Goal: Download file/media

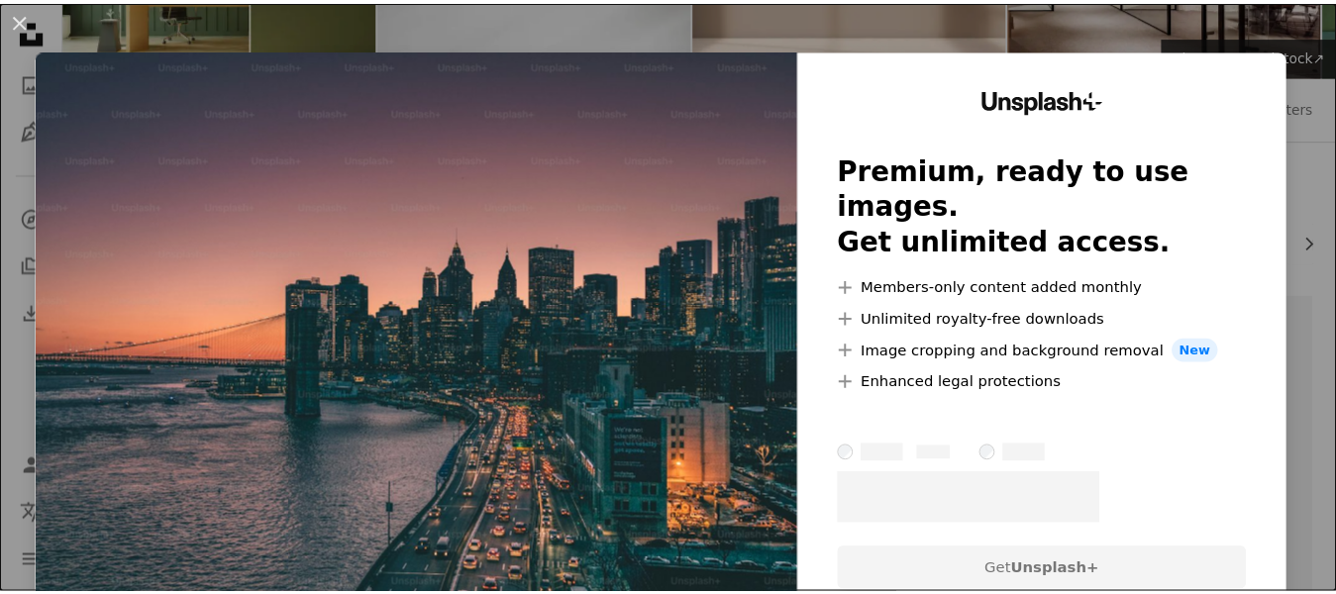
scroll to position [198, 0]
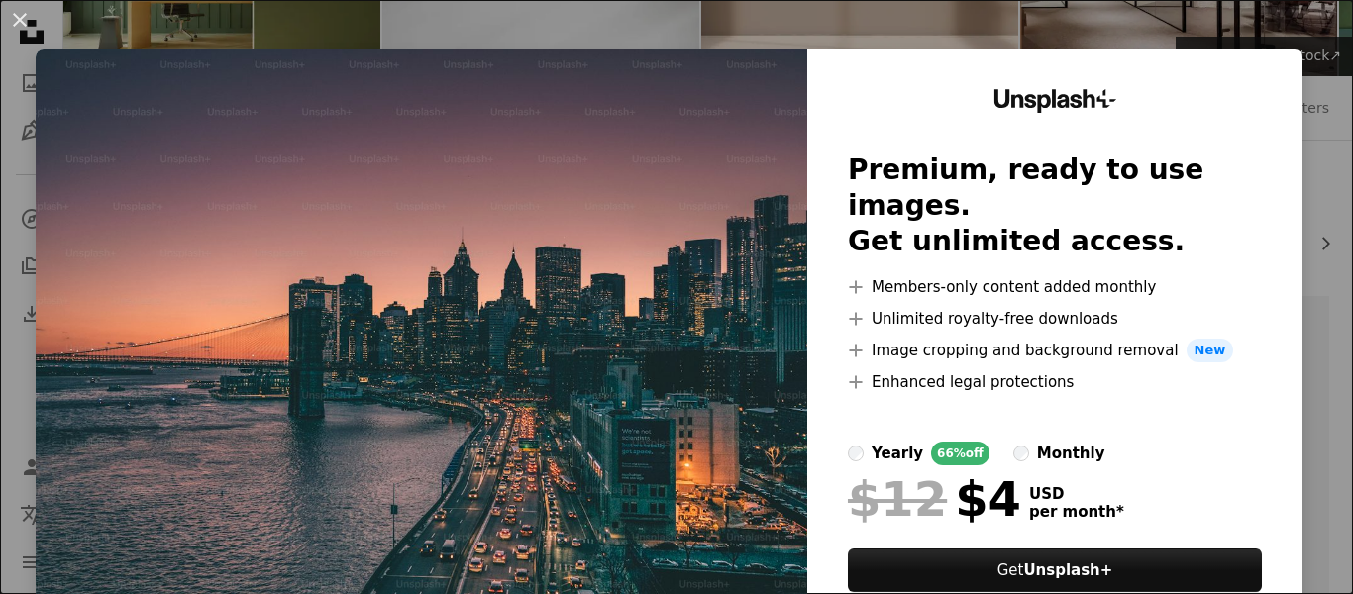
click at [647, 24] on div "An X shape Unsplash+ Premium, ready to use images. Get unlimited access. A plus…" at bounding box center [676, 297] width 1353 height 594
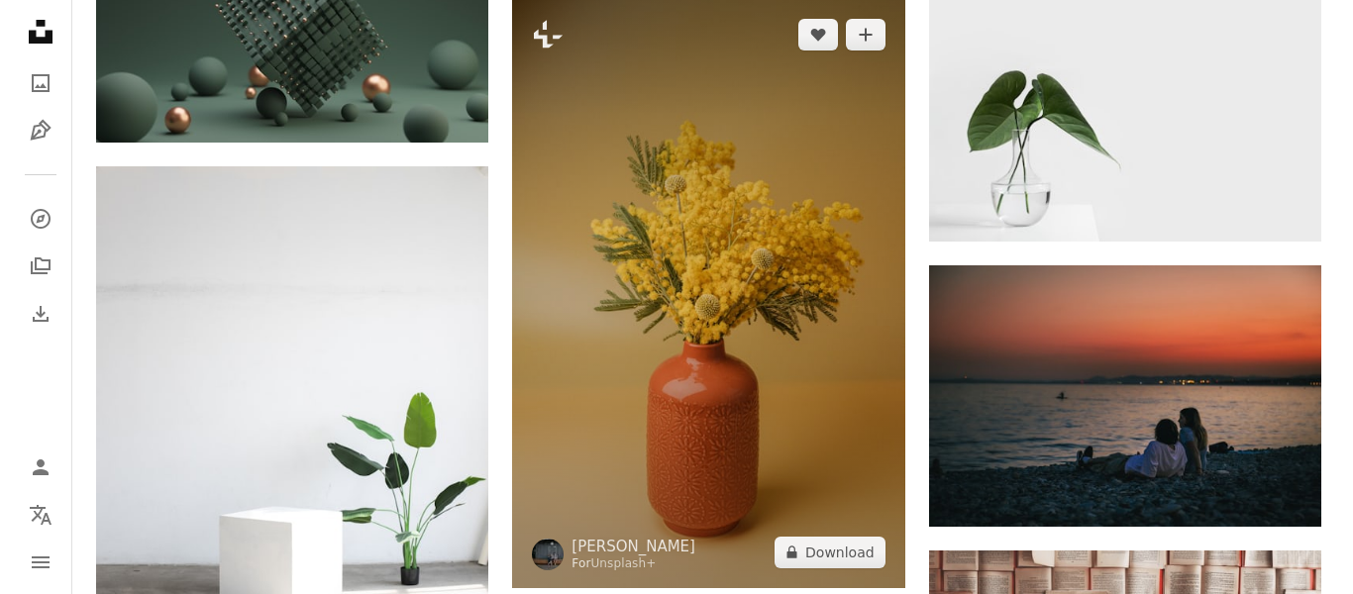
scroll to position [1881, 0]
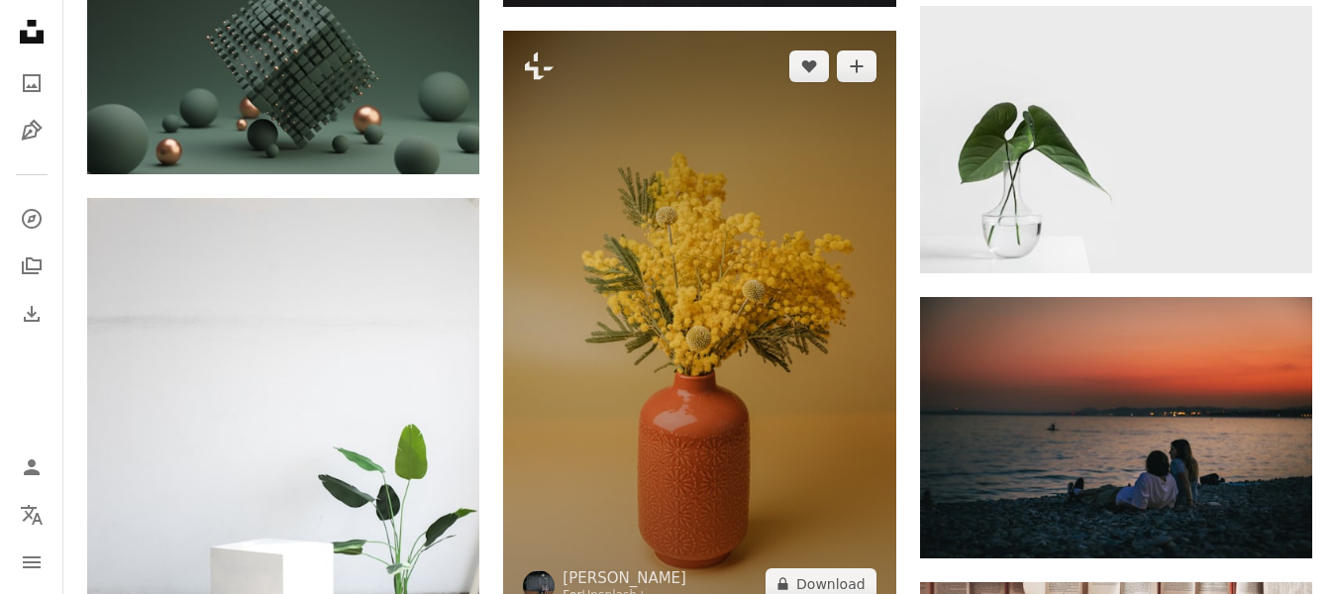
click at [688, 368] on img at bounding box center [699, 325] width 392 height 588
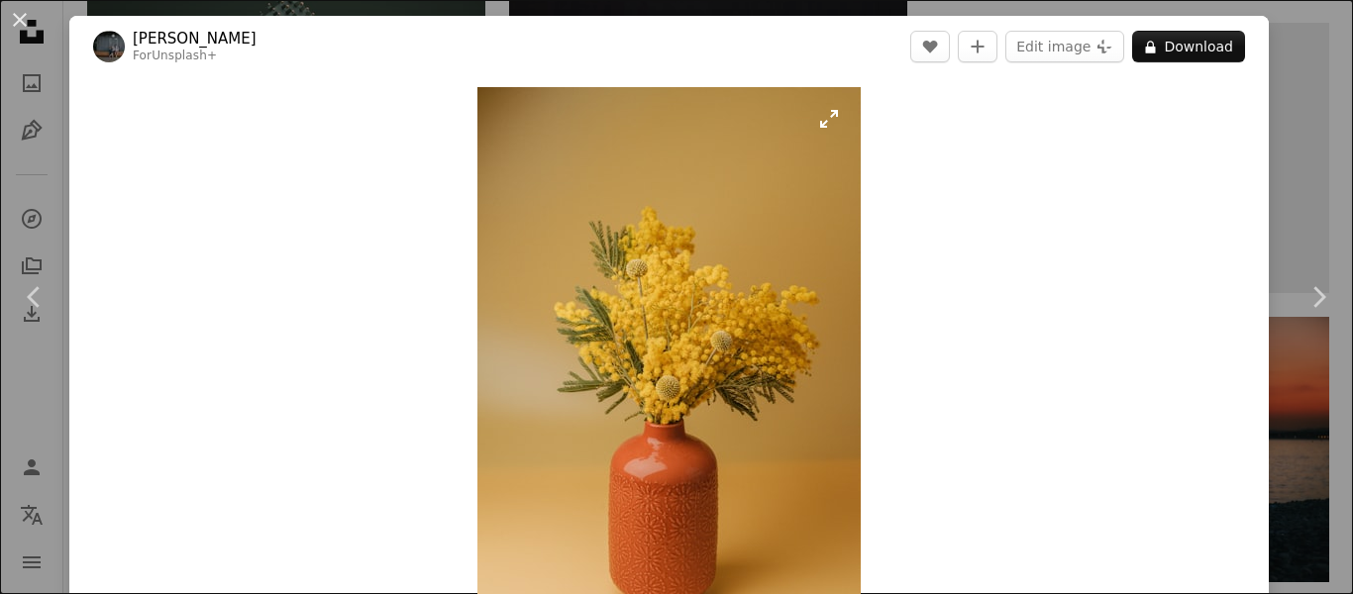
click at [648, 339] on img "Zoom in on this image" at bounding box center [668, 374] width 383 height 575
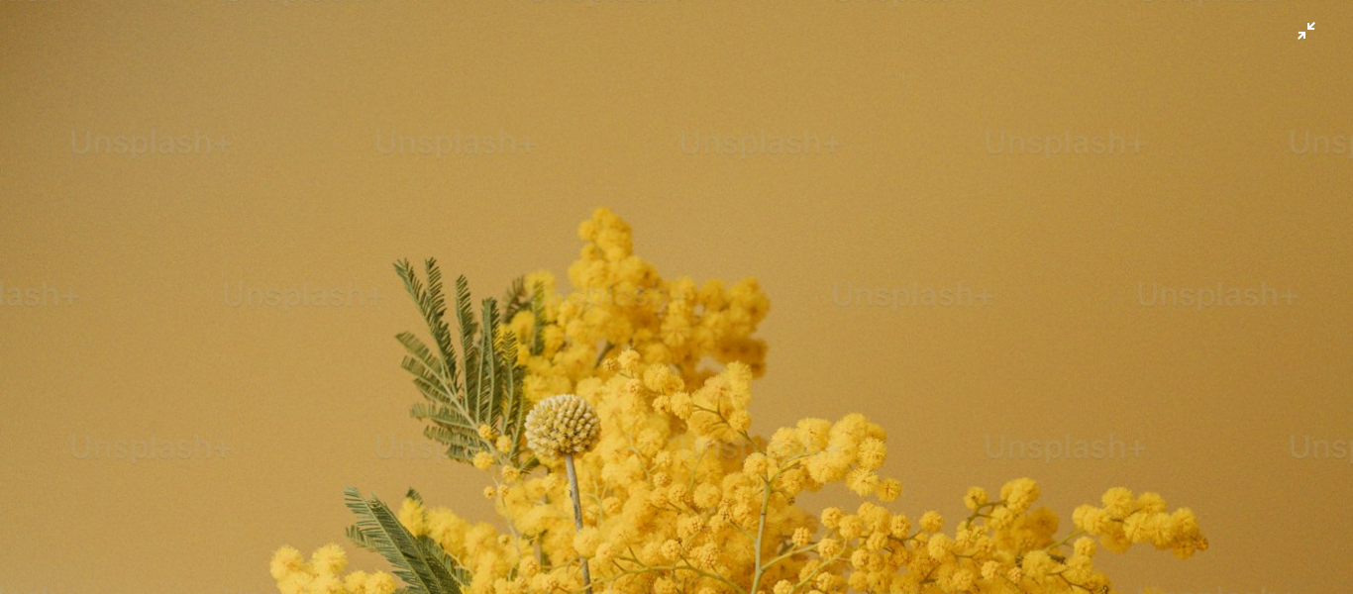
scroll to position [805, 0]
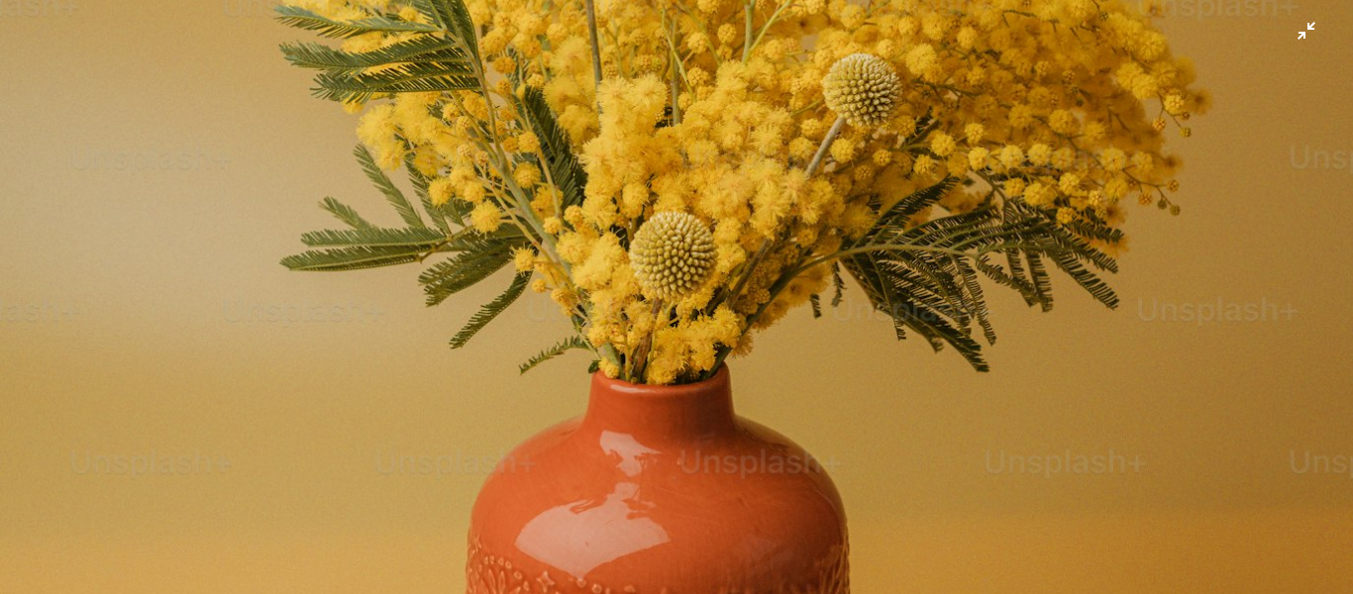
click at [1312, 28] on img "Zoom out on this image" at bounding box center [676, 210] width 1355 height 2032
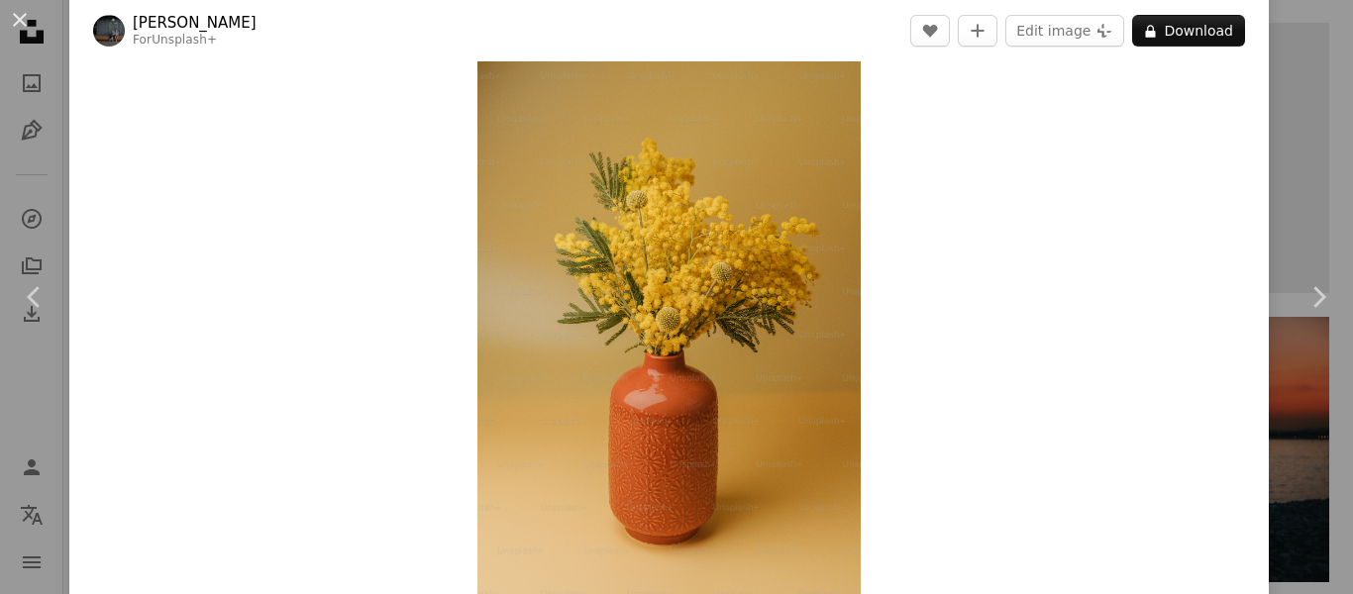
click at [1288, 247] on link "Chevron right" at bounding box center [1317, 297] width 69 height 190
